Goal: Find specific page/section: Find specific page/section

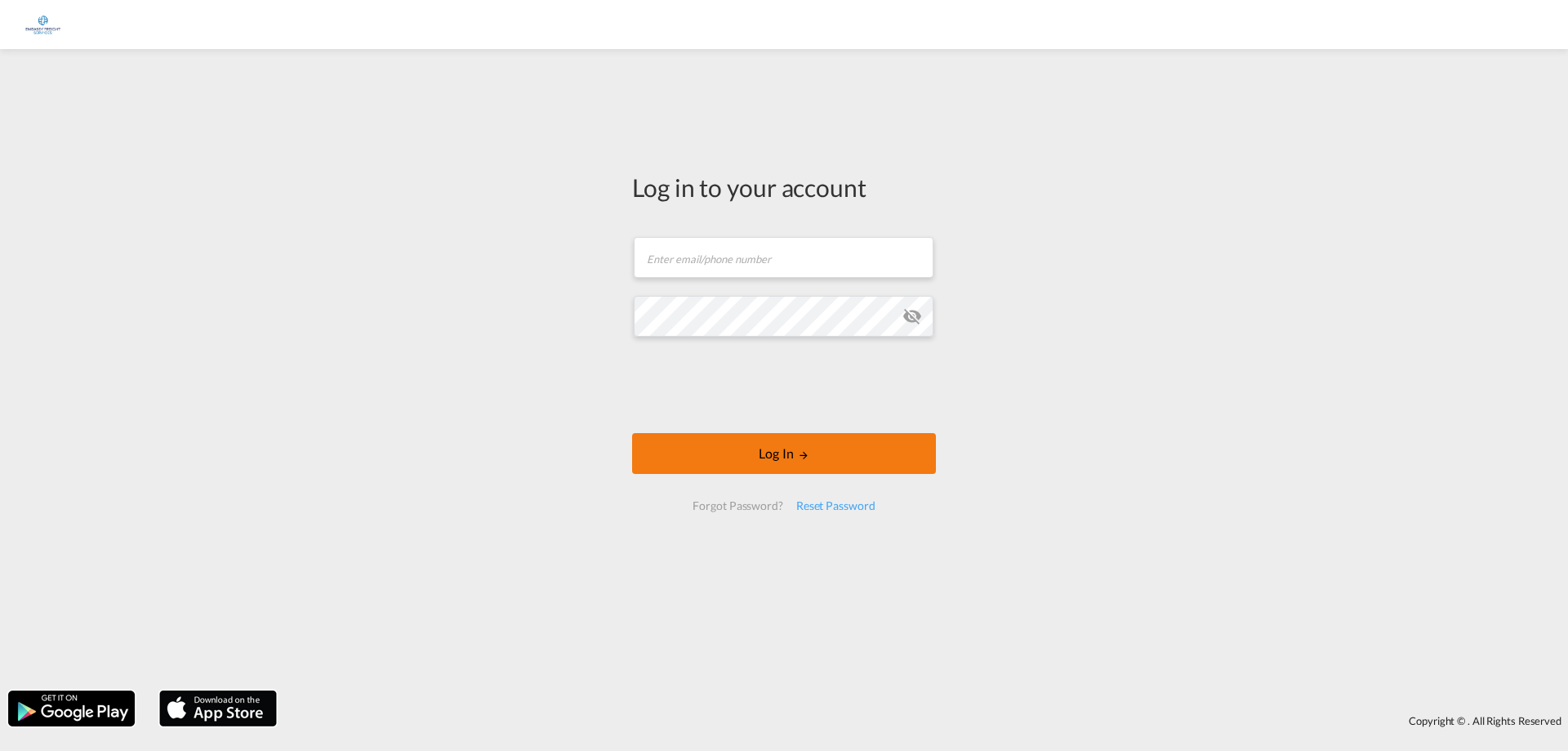
click at [793, 451] on button "Log In" at bounding box center [784, 453] width 304 height 41
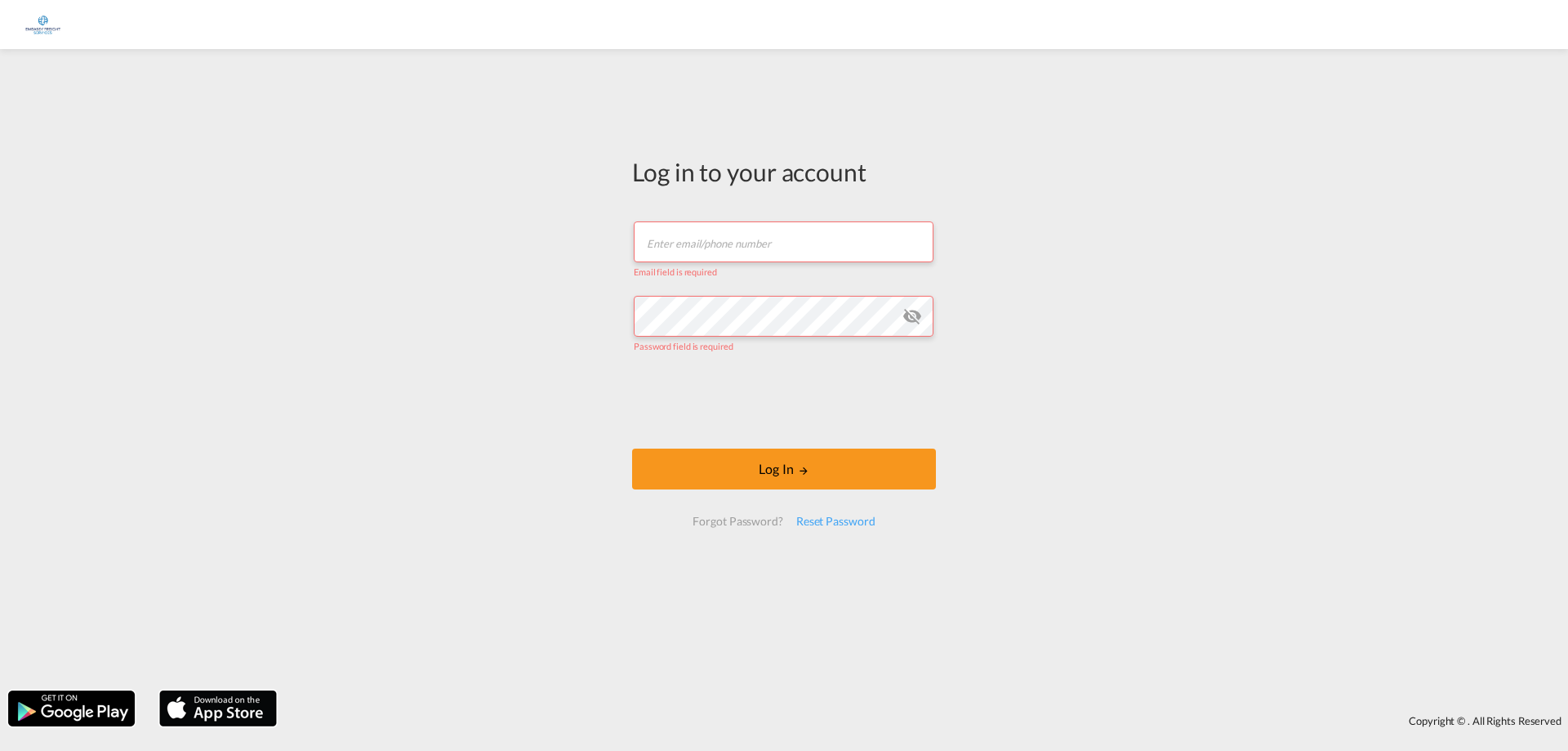
click at [764, 243] on input "text" at bounding box center [784, 241] width 300 height 41
type input "[EMAIL_ADDRESS][DOMAIN_NAME]"
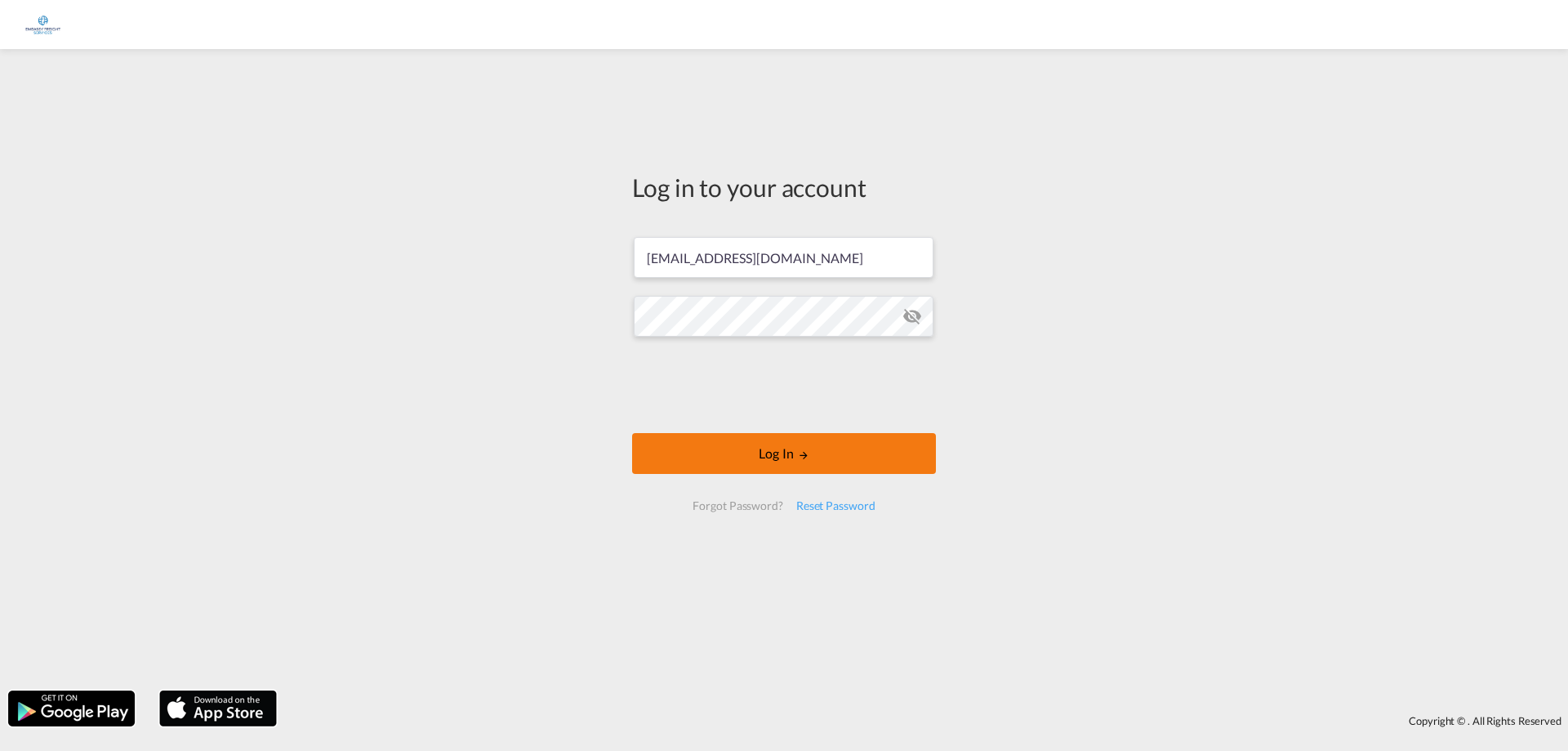
click at [742, 446] on button "Log In" at bounding box center [784, 453] width 304 height 41
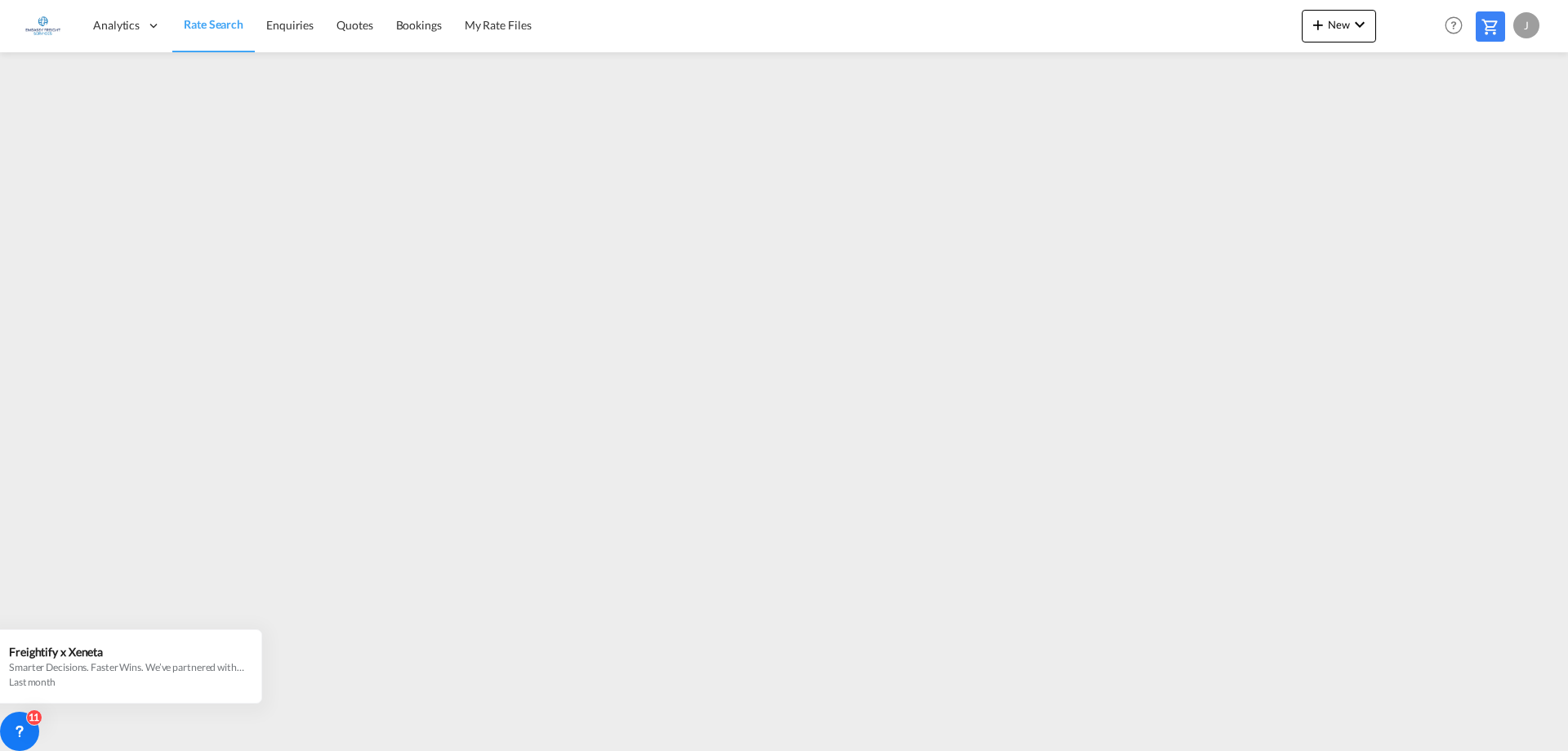
click at [1538, 28] on div "J" at bounding box center [1527, 26] width 27 height 27
click at [1495, 123] on button "Logout" at bounding box center [1508, 124] width 106 height 32
type input "[EMAIL_ADDRESS][DOMAIN_NAME]"
